Goal: Information Seeking & Learning: Compare options

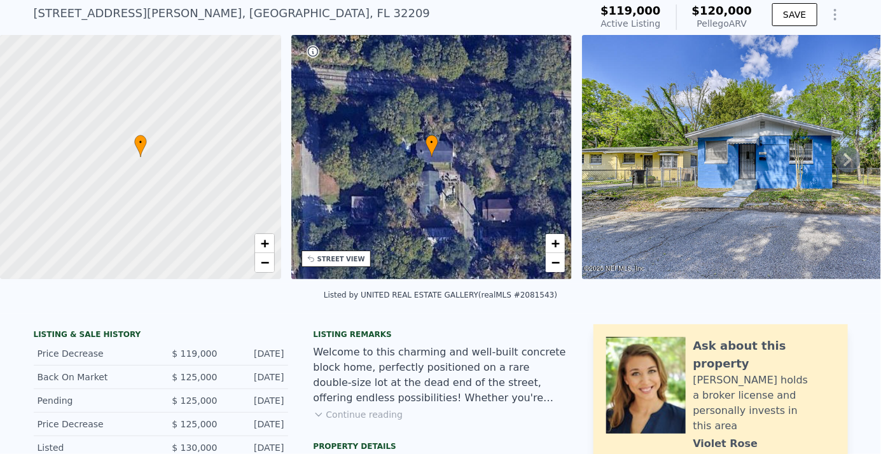
scroll to position [4, 0]
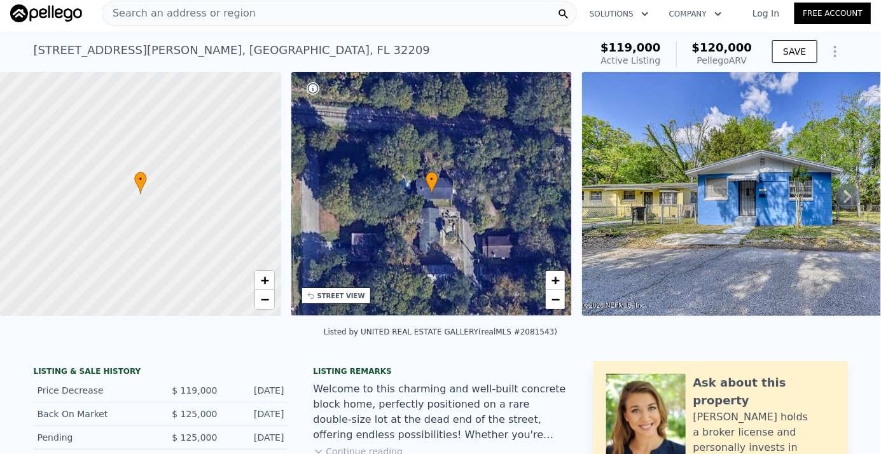
click at [130, 11] on span "Search an address or region" at bounding box center [178, 13] width 153 height 15
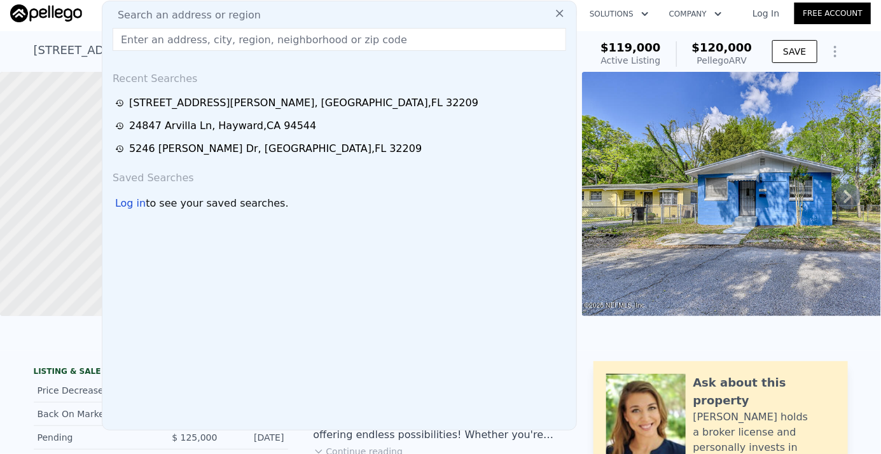
drag, startPoint x: 130, startPoint y: 11, endPoint x: 365, endPoint y: 10, distance: 235.4
click at [365, 10] on div "Search an address or region" at bounding box center [340, 15] width 464 height 15
click at [153, 38] on input "text" at bounding box center [340, 39] width 454 height 23
paste input "[STREET_ADDRESS][PERSON_NAME]"
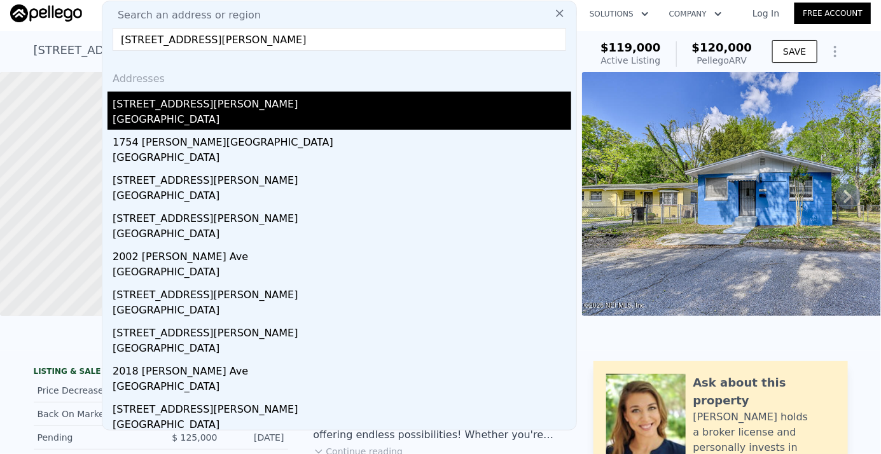
type input "[STREET_ADDRESS][PERSON_NAME]"
click at [150, 109] on div "[STREET_ADDRESS][PERSON_NAME]" at bounding box center [342, 102] width 459 height 20
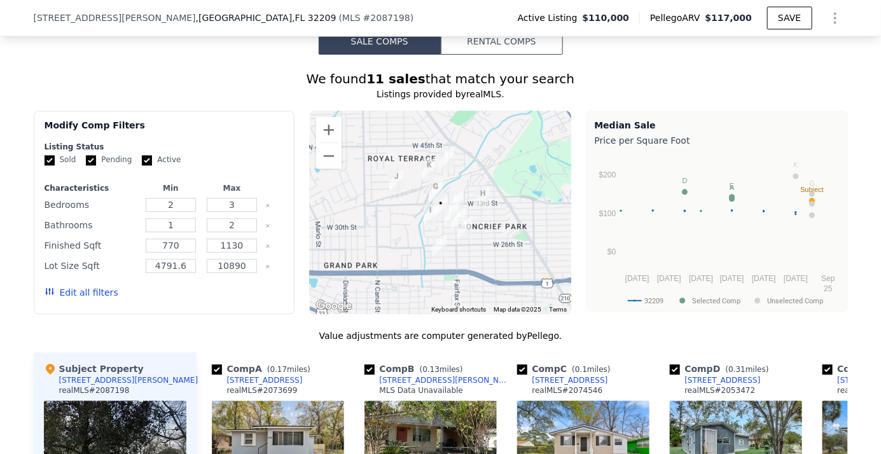
scroll to position [1099, 0]
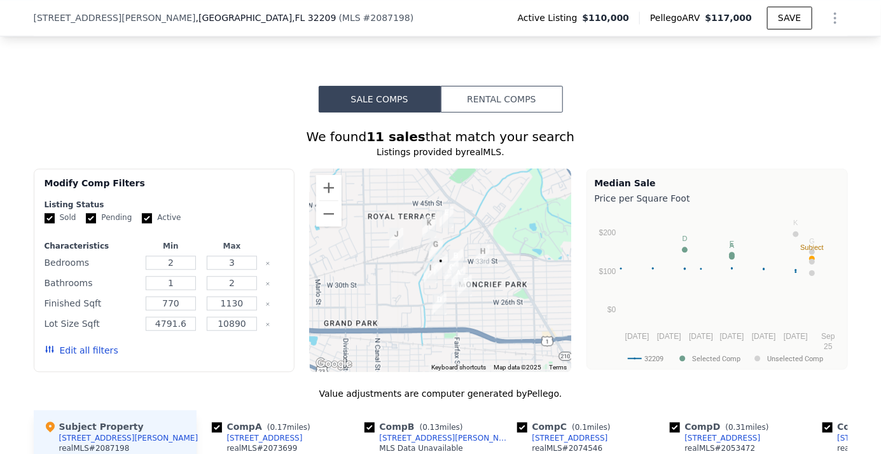
click at [48, 351] on icon "button" at bounding box center [49, 349] width 8 height 7
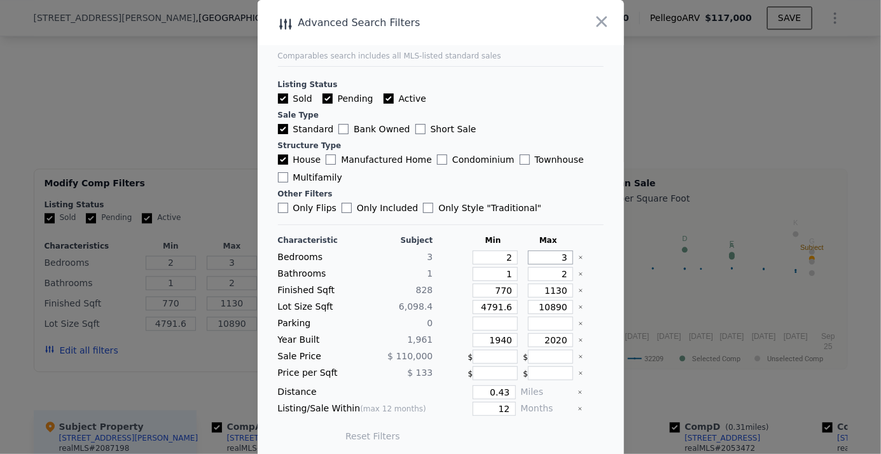
click at [564, 256] on div "Bedrooms 3 2 3" at bounding box center [441, 258] width 326 height 14
type input "4"
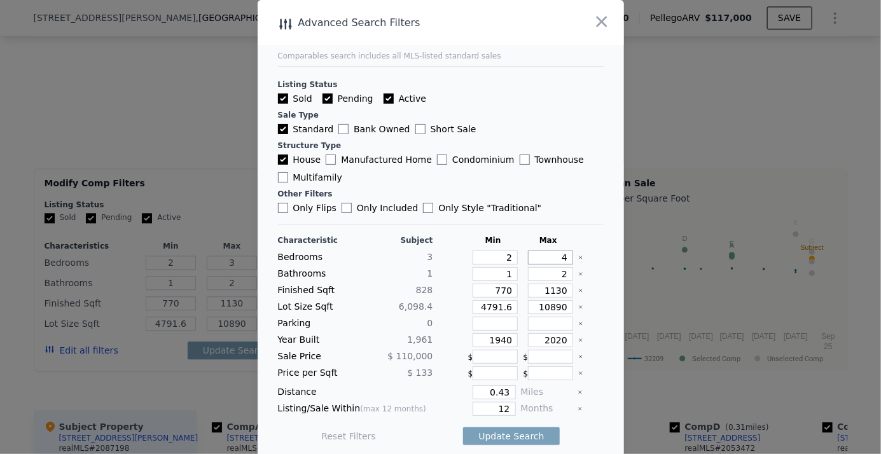
type input "4"
drag, startPoint x: 468, startPoint y: 305, endPoint x: 507, endPoint y: 305, distance: 38.8
click at [506, 305] on input "4791.6" at bounding box center [495, 307] width 45 height 14
drag, startPoint x: 547, startPoint y: 339, endPoint x: 566, endPoint y: 337, distance: 19.8
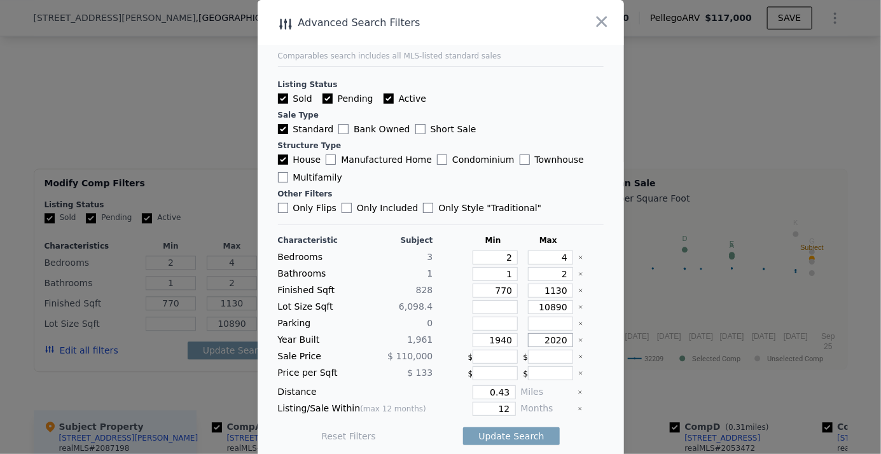
click at [566, 337] on div "Year Built 1,961 1940 2020" at bounding box center [441, 340] width 326 height 14
drag, startPoint x: 535, startPoint y: 337, endPoint x: 578, endPoint y: 336, distance: 42.6
click at [578, 336] on div "Year Built 1,961 1940 2020" at bounding box center [441, 340] width 326 height 14
type input "1980"
drag, startPoint x: 482, startPoint y: 393, endPoint x: 522, endPoint y: 388, distance: 41.1
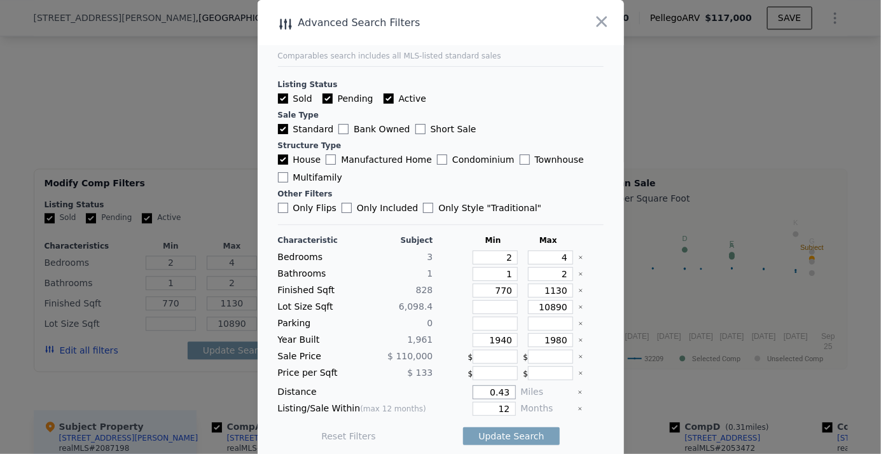
click at [522, 388] on div "Distance 0.43 Miles" at bounding box center [441, 393] width 326 height 14
type input "1"
click at [428, 405] on div "Listing/Sale Within (max 12 months) 12 Months" at bounding box center [441, 409] width 326 height 14
drag, startPoint x: 490, startPoint y: 405, endPoint x: 513, endPoint y: 401, distance: 23.9
click at [513, 402] on div "Listing/Sale Within (max 12 months) 12 Months" at bounding box center [441, 409] width 326 height 14
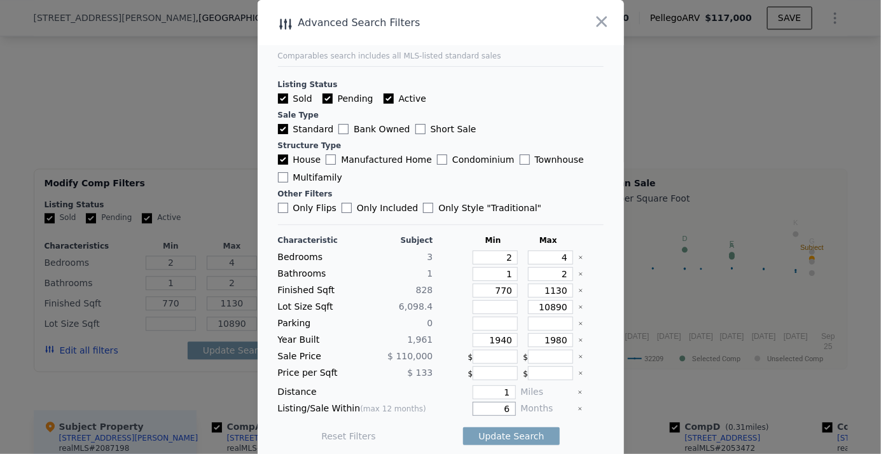
type input "6"
drag, startPoint x: 357, startPoint y: 367, endPoint x: 381, endPoint y: 408, distance: 48.5
click at [358, 367] on div "$ 133" at bounding box center [395, 374] width 75 height 14
click at [384, 100] on input "Active" at bounding box center [389, 99] width 10 height 10
checkbox input "false"
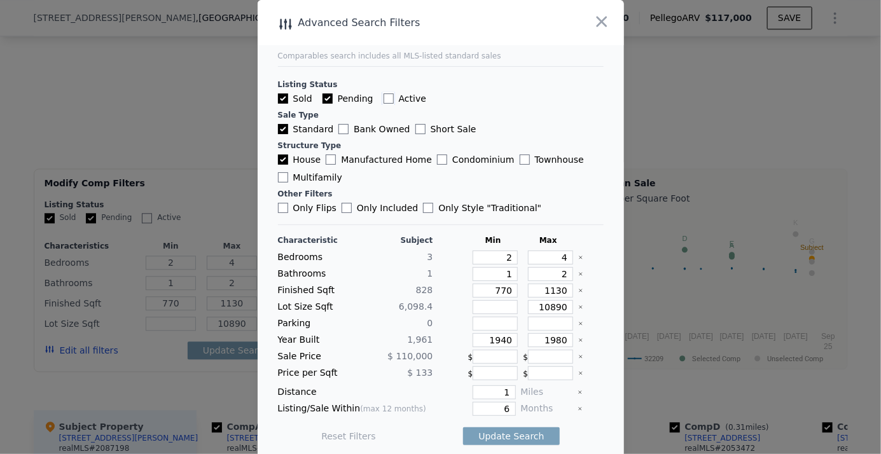
checkbox input "false"
click at [323, 95] on input "Pending" at bounding box center [328, 99] width 10 height 10
checkbox input "false"
click at [501, 434] on button "Update Search" at bounding box center [511, 437] width 96 height 18
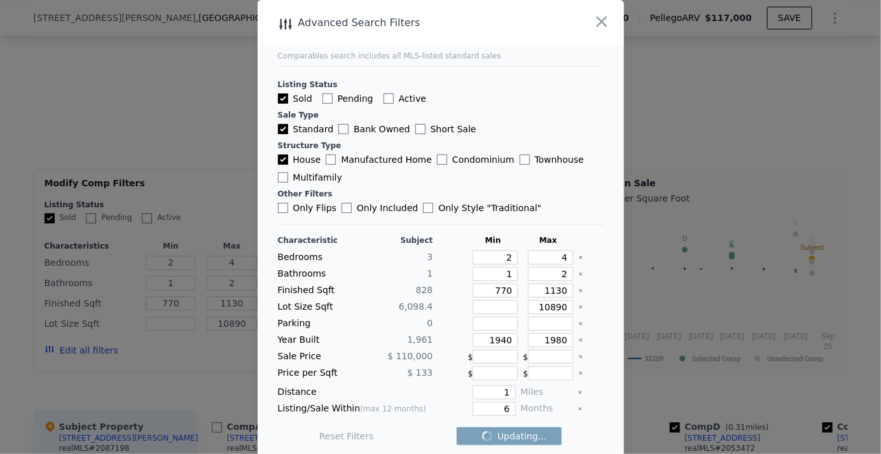
checkbox input "false"
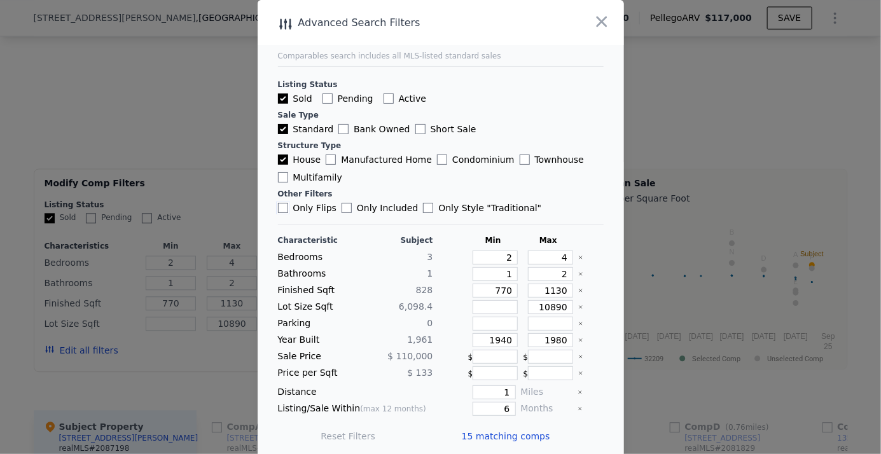
click at [278, 209] on input "Only Flips" at bounding box center [283, 208] width 10 height 10
checkbox input "true"
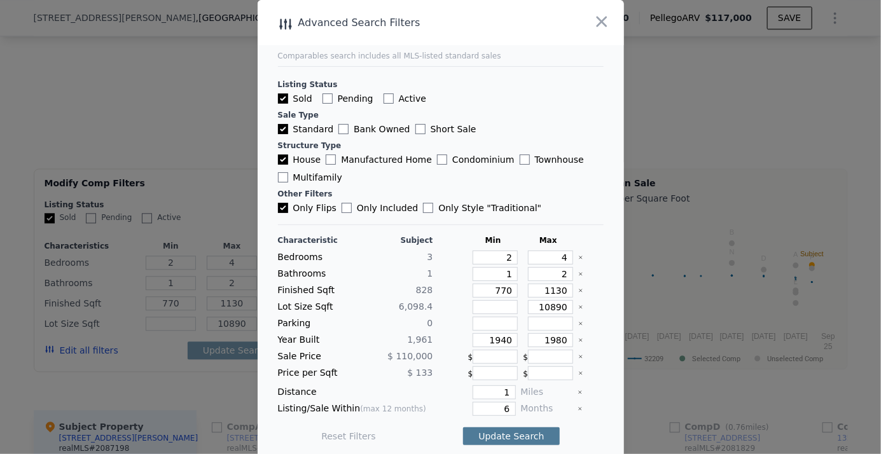
click at [509, 432] on button "Update Search" at bounding box center [511, 437] width 96 height 18
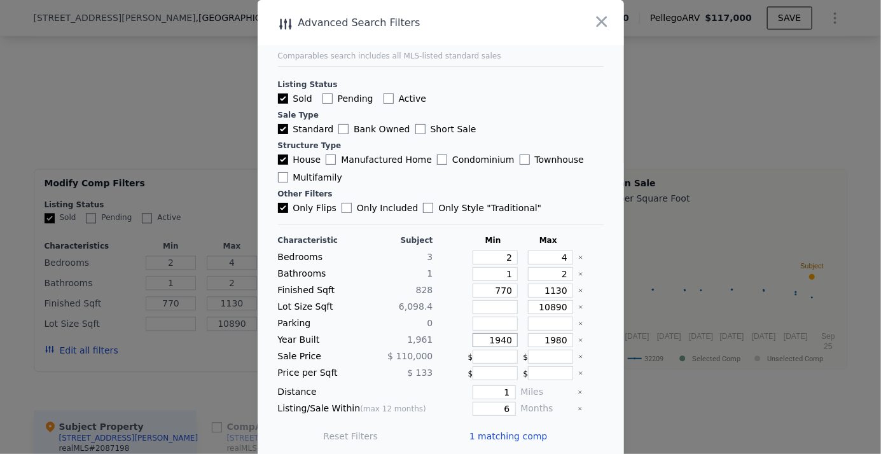
drag, startPoint x: 486, startPoint y: 339, endPoint x: 471, endPoint y: 339, distance: 14.6
click at [473, 339] on input "1940" at bounding box center [495, 340] width 45 height 14
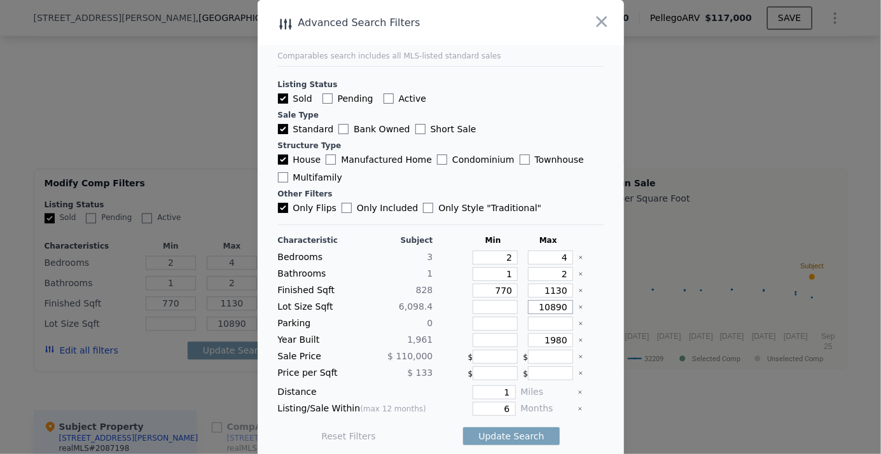
drag, startPoint x: 525, startPoint y: 303, endPoint x: 572, endPoint y: 304, distance: 47.1
click at [572, 304] on div "Lot Size Sqft 6,098.4 10890" at bounding box center [441, 307] width 326 height 14
click at [502, 428] on button "Update Search" at bounding box center [511, 437] width 96 height 18
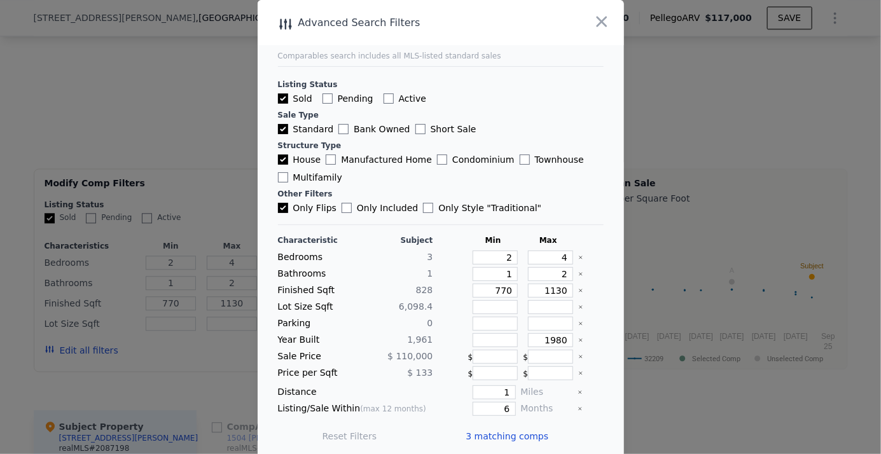
click at [485, 431] on span "3 matching comps" at bounding box center [507, 436] width 83 height 13
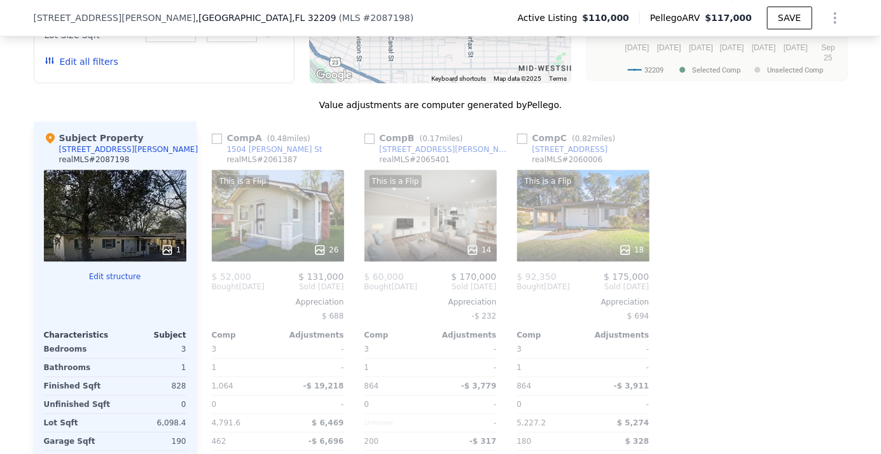
scroll to position [1446, 0]
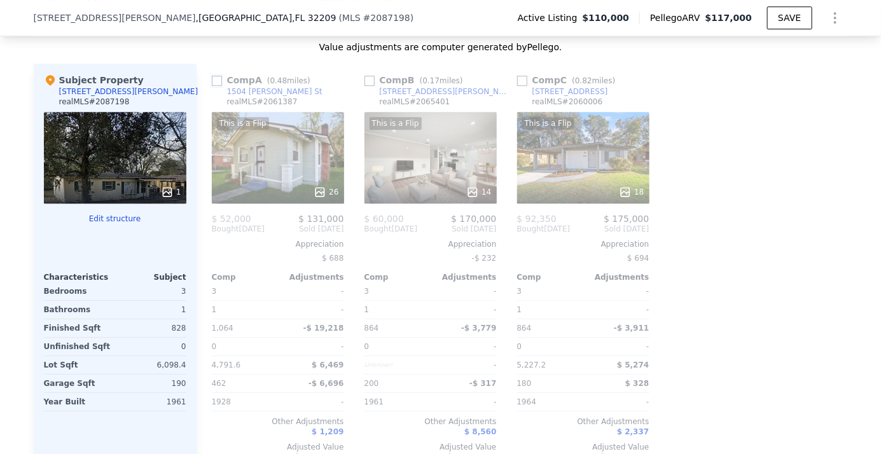
click at [214, 85] on input "checkbox" at bounding box center [217, 81] width 10 height 10
checkbox input "true"
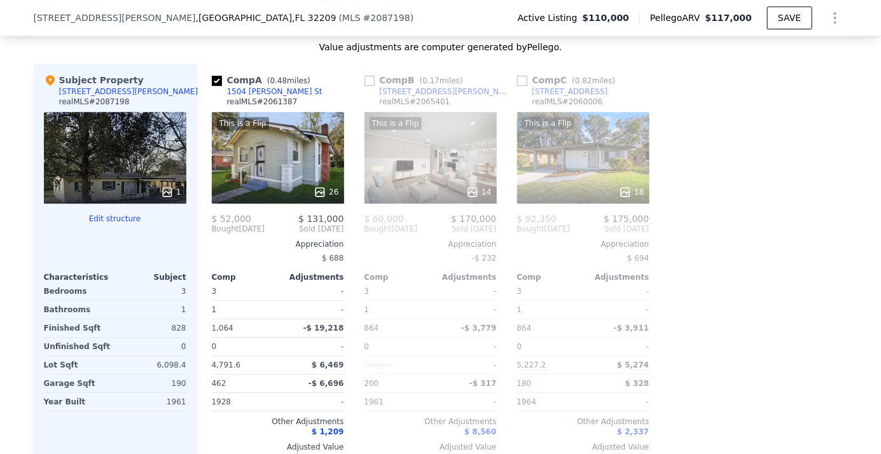
click at [370, 85] on div "Comp B ( 0.17 miles)" at bounding box center [417, 80] width 104 height 13
click at [365, 85] on input "checkbox" at bounding box center [370, 81] width 10 height 10
checkbox input "true"
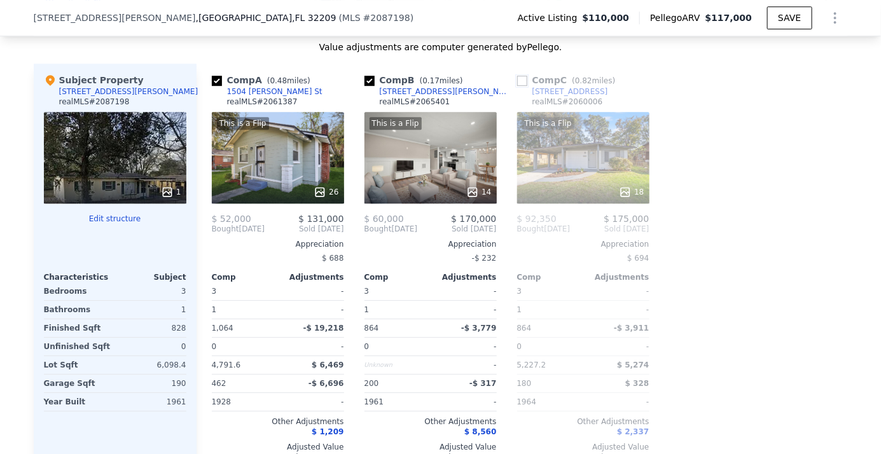
click at [521, 83] on input "checkbox" at bounding box center [522, 81] width 10 height 10
checkbox input "true"
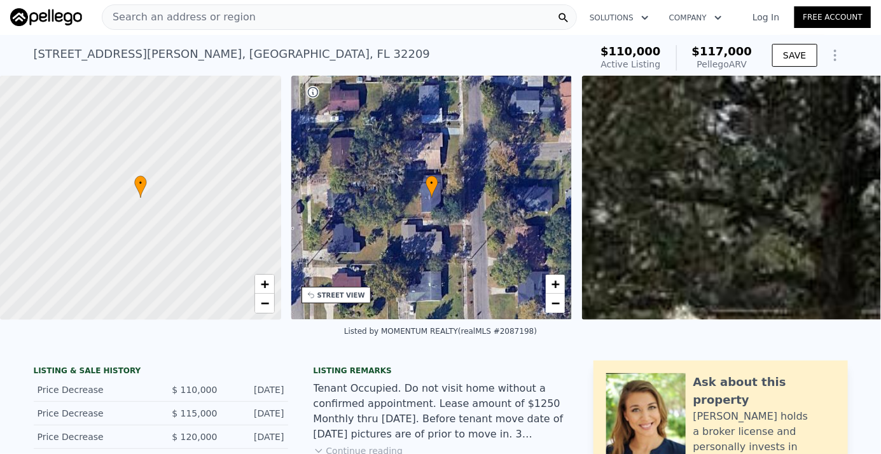
scroll to position [0, 0]
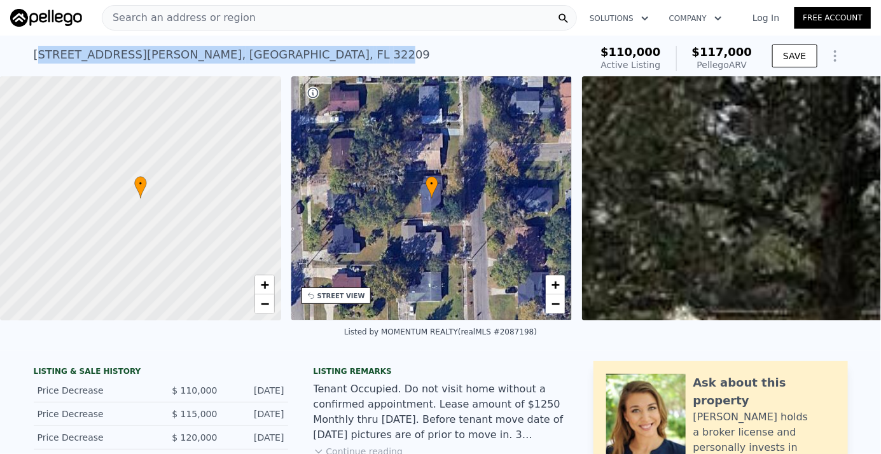
drag, startPoint x: 200, startPoint y: 53, endPoint x: 48, endPoint y: 66, distance: 153.3
click at [34, 64] on div "[STREET_ADDRESS][PERSON_NAME] Active at $110k (~ARV $117k )" at bounding box center [310, 59] width 552 height 36
drag, startPoint x: 239, startPoint y: 56, endPoint x: 36, endPoint y: 60, distance: 203.0
click at [18, 62] on div "[STREET_ADDRESS][PERSON_NAME] Active at $110k (~ARV $117k ) $110,000 Active Lis…" at bounding box center [440, 56] width 881 height 41
copy div "[STREET_ADDRESS][PERSON_NAME]"
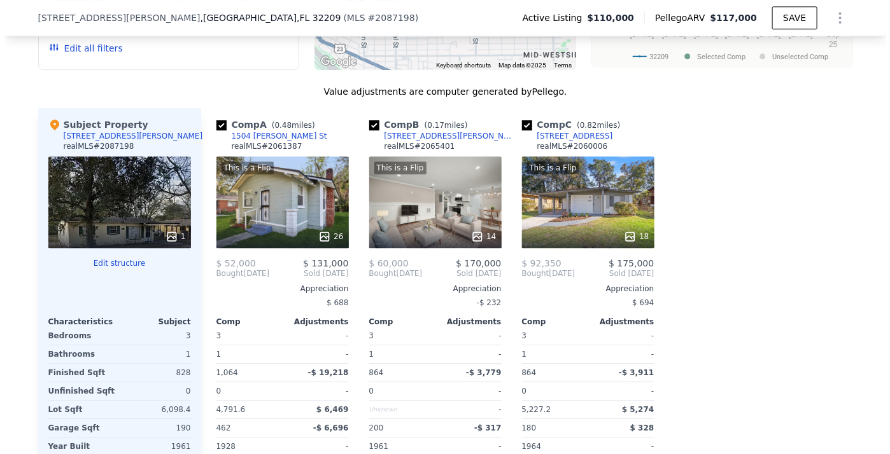
scroll to position [1441, 0]
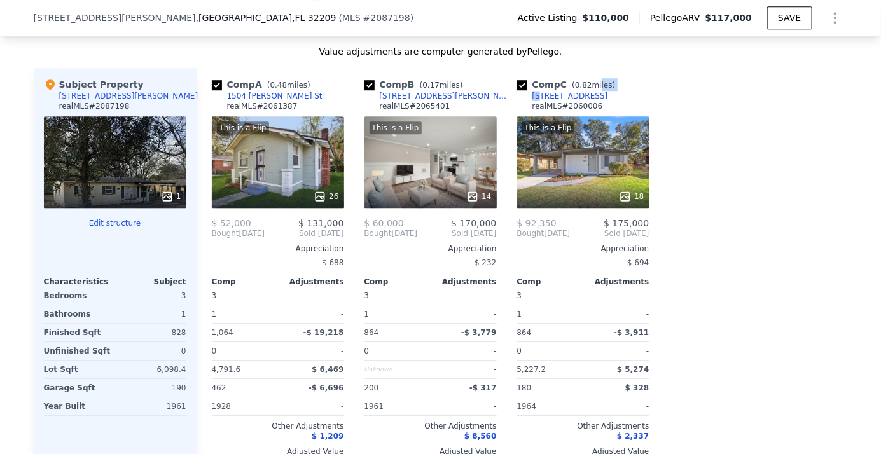
drag, startPoint x: 588, startPoint y: 97, endPoint x: 534, endPoint y: 104, distance: 53.8
click at [536, 102] on div "Comp C ( 0.82 miles) [STREET_ADDRESS] realMLS # 2060006" at bounding box center [583, 97] width 132 height 38
click at [587, 102] on div "Comp C ( 0.82 miles) [STREET_ADDRESS] realMLS # 2060006" at bounding box center [583, 97] width 132 height 38
drag, startPoint x: 578, startPoint y: 101, endPoint x: 464, endPoint y: 97, distance: 114.0
click at [464, 97] on div "Comp A ( 0.48 miles) [STREET_ADDRESS][PERSON_NAME] realMLS # 2061387 This is a …" at bounding box center [523, 272] width 652 height 409
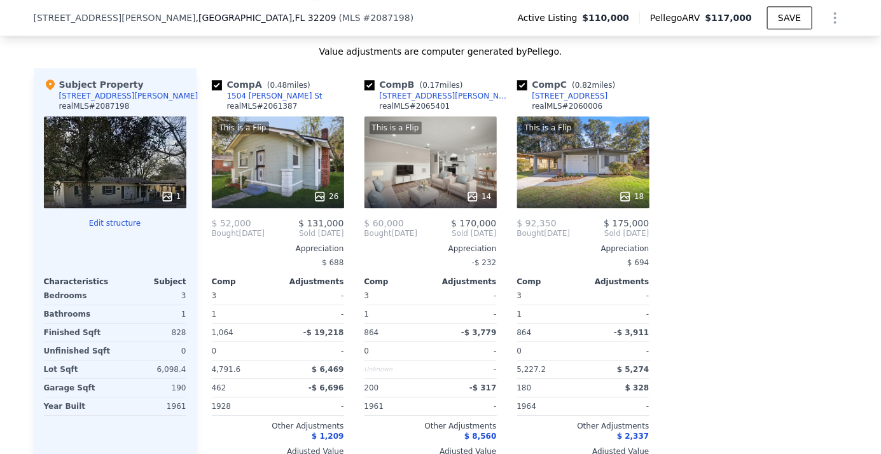
click at [643, 95] on div "Comp C ( 0.82 miles) [STREET_ADDRESS] realMLS # 2060006" at bounding box center [583, 97] width 132 height 38
click at [305, 106] on div "Comp A ( 0.48 miles) [STREET_ADDRESS][PERSON_NAME] realMLS # 2061387" at bounding box center [278, 97] width 132 height 38
drag, startPoint x: 283, startPoint y: 101, endPoint x: 255, endPoint y: 104, distance: 28.1
click at [253, 103] on div "Comp A ( 0.48 miles) [STREET_ADDRESS][PERSON_NAME] realMLS # 2061387" at bounding box center [278, 97] width 132 height 38
click at [317, 80] on div "Comp A ( 0.48 miles) [STREET_ADDRESS][PERSON_NAME] realMLS # 2061387 This is a …" at bounding box center [278, 272] width 143 height 409
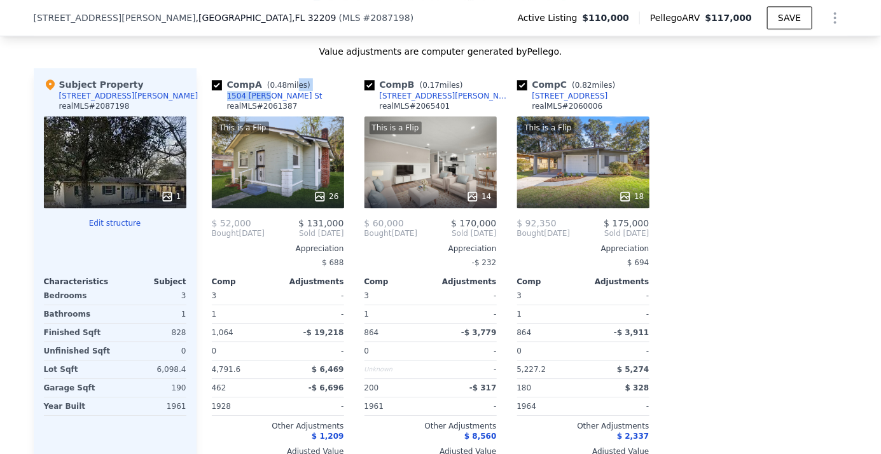
drag, startPoint x: 286, startPoint y: 99, endPoint x: 276, endPoint y: 99, distance: 10.8
click at [272, 99] on div "Comp A ( 0.48 miles) [STREET_ADDRESS][PERSON_NAME] realMLS # 2061387" at bounding box center [278, 97] width 132 height 38
drag, startPoint x: 435, startPoint y: 100, endPoint x: 371, endPoint y: 104, distance: 64.4
click at [371, 104] on div "Comp B ( 0.17 miles) [STREET_ADDRESS][PERSON_NAME] realMLS # 2065401" at bounding box center [431, 97] width 132 height 38
copy div "[STREET_ADDRESS][PERSON_NAME]"
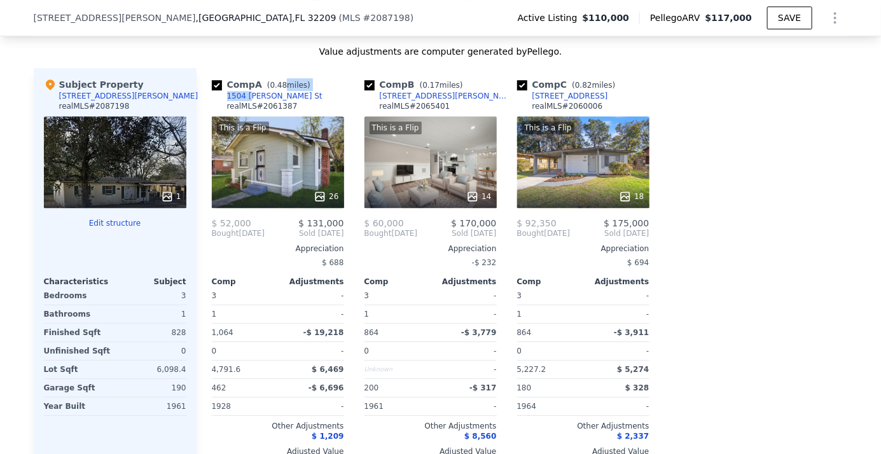
drag, startPoint x: 273, startPoint y: 98, endPoint x: 244, endPoint y: 101, distance: 29.4
click at [244, 101] on div "Comp A ( 0.48 miles) [STREET_ADDRESS][PERSON_NAME] realMLS # 2061387" at bounding box center [278, 97] width 132 height 38
click at [200, 101] on div "Comp A ( 0.48 miles) [STREET_ADDRESS][PERSON_NAME] realMLS # 2061387 This is a …" at bounding box center [273, 272] width 153 height 409
drag, startPoint x: 204, startPoint y: 106, endPoint x: 272, endPoint y: 101, distance: 68.9
click at [272, 101] on div "Comp A ( 0.48 miles) [STREET_ADDRESS][PERSON_NAME] realMLS # 2061387 This is a …" at bounding box center [273, 272] width 153 height 409
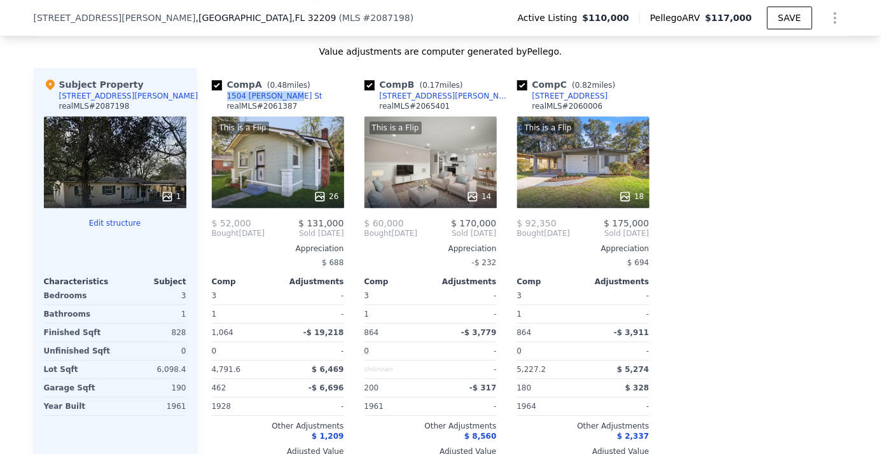
copy div "1504 [PERSON_NAME] St"
drag, startPoint x: 569, startPoint y: 99, endPoint x: 525, endPoint y: 100, distance: 43.9
click at [525, 100] on div "Comp C ( 0.82 miles) [STREET_ADDRESS] realMLS # 2060006" at bounding box center [583, 97] width 132 height 38
copy div "[STREET_ADDRESS]"
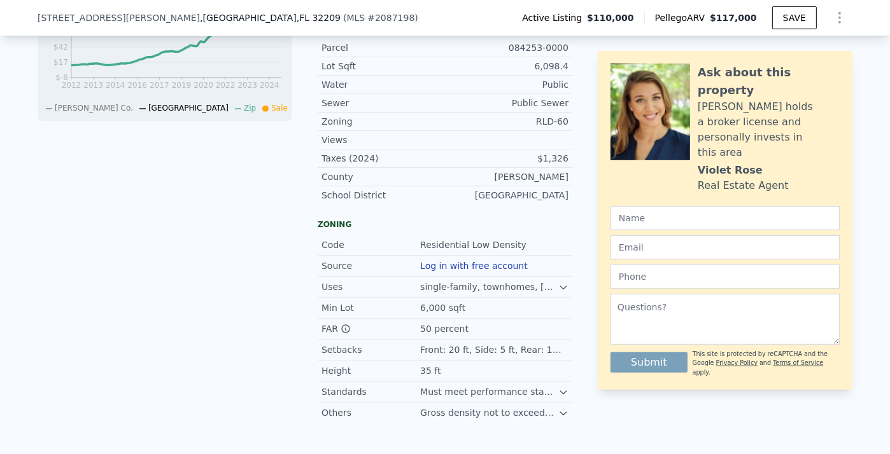
scroll to position [573, 0]
